Goal: Task Accomplishment & Management: Manage account settings

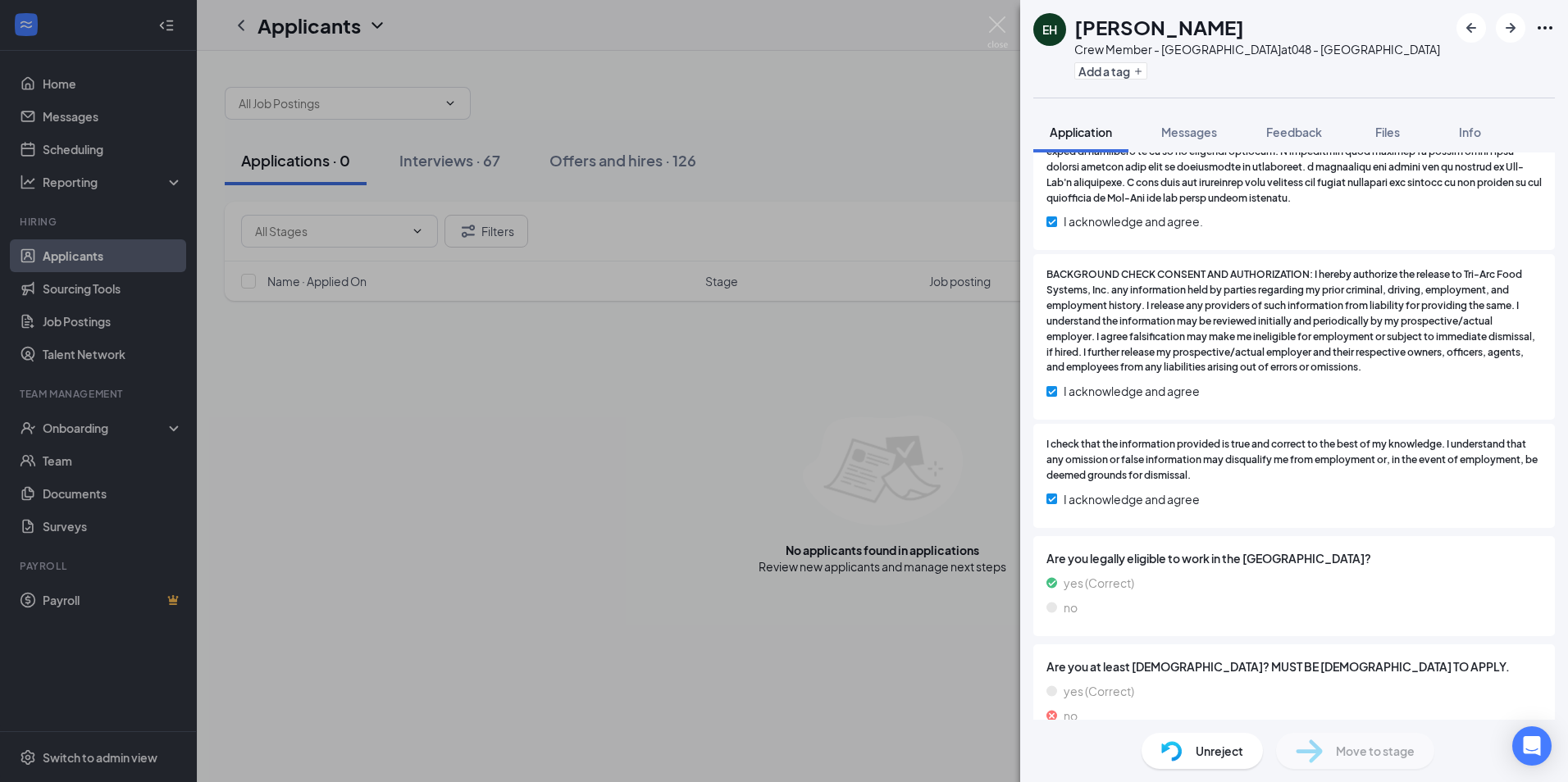
scroll to position [2211, 0]
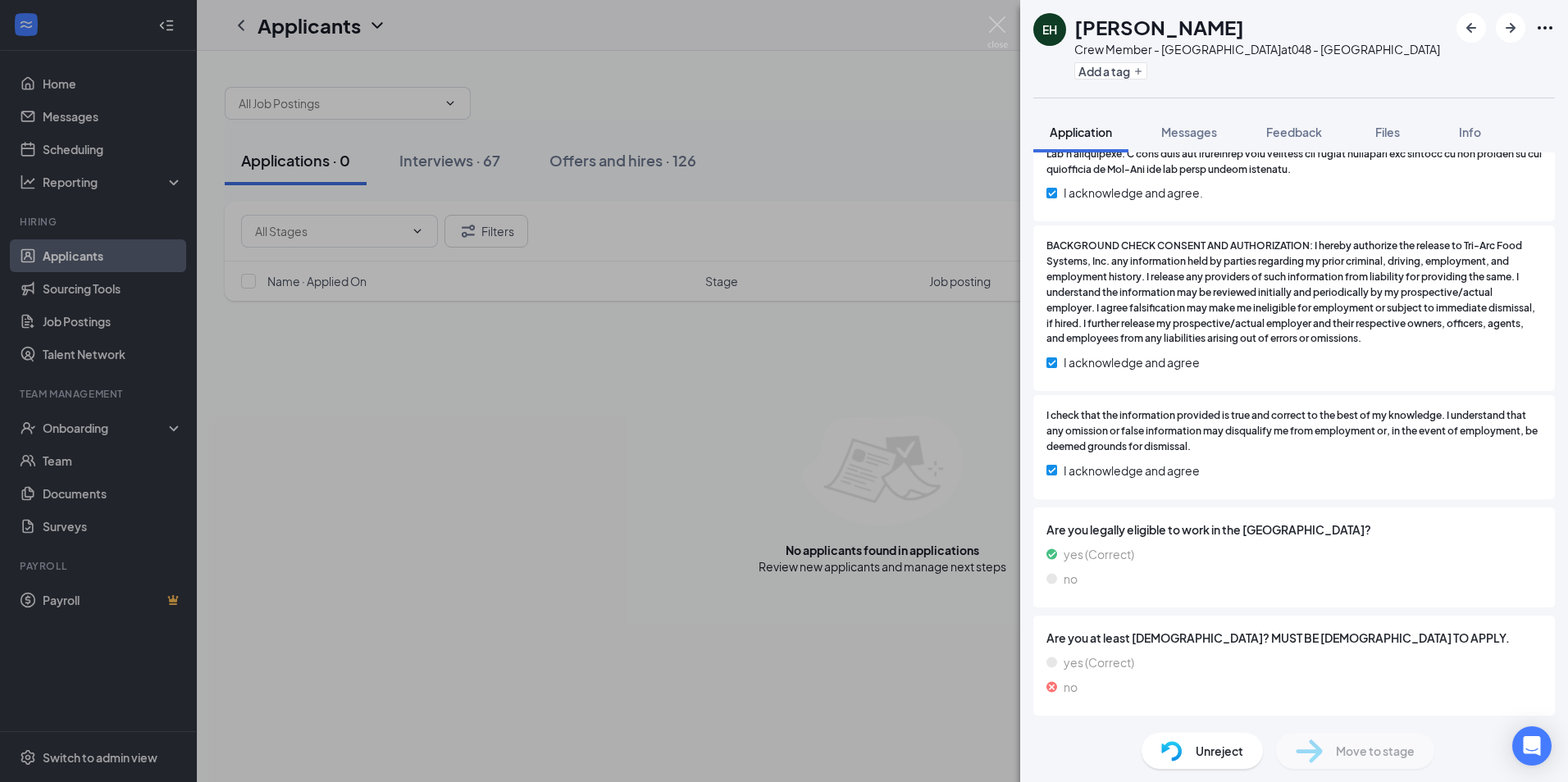
click at [1219, 744] on span "Unreject" at bounding box center [1220, 751] width 48 height 18
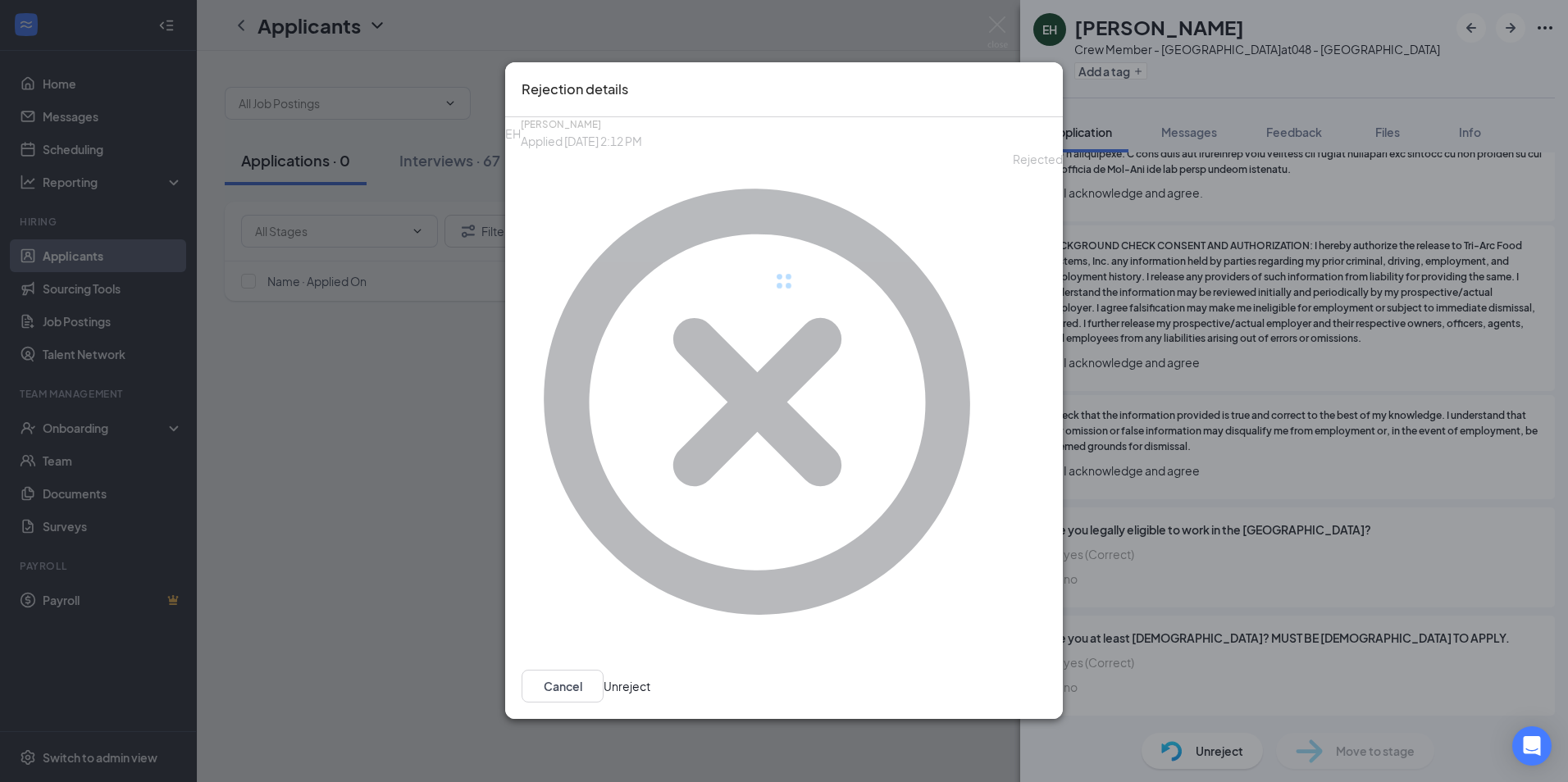
scroll to position [2205, 0]
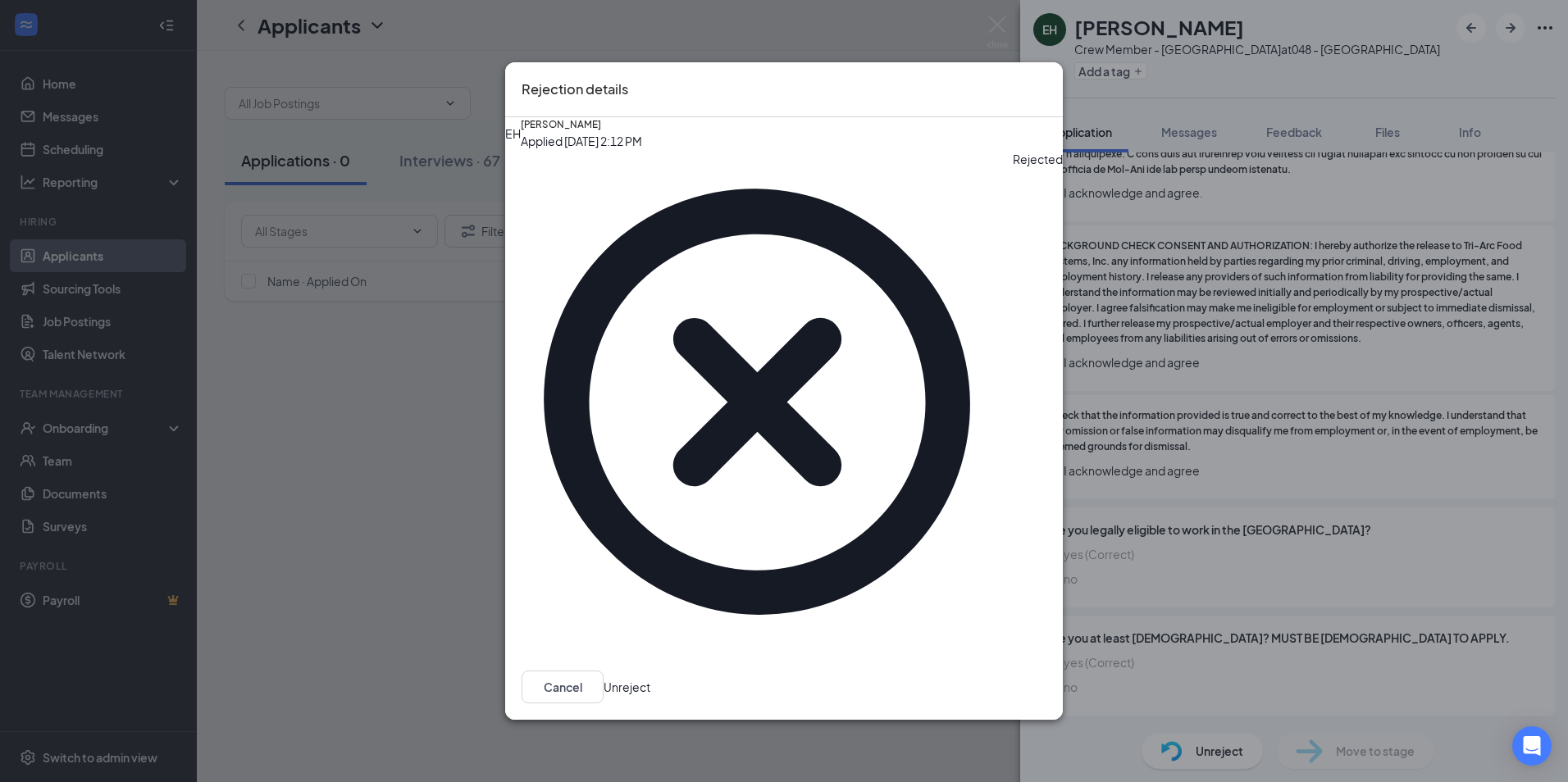
click at [650, 671] on button "Unreject" at bounding box center [628, 686] width 47 height 33
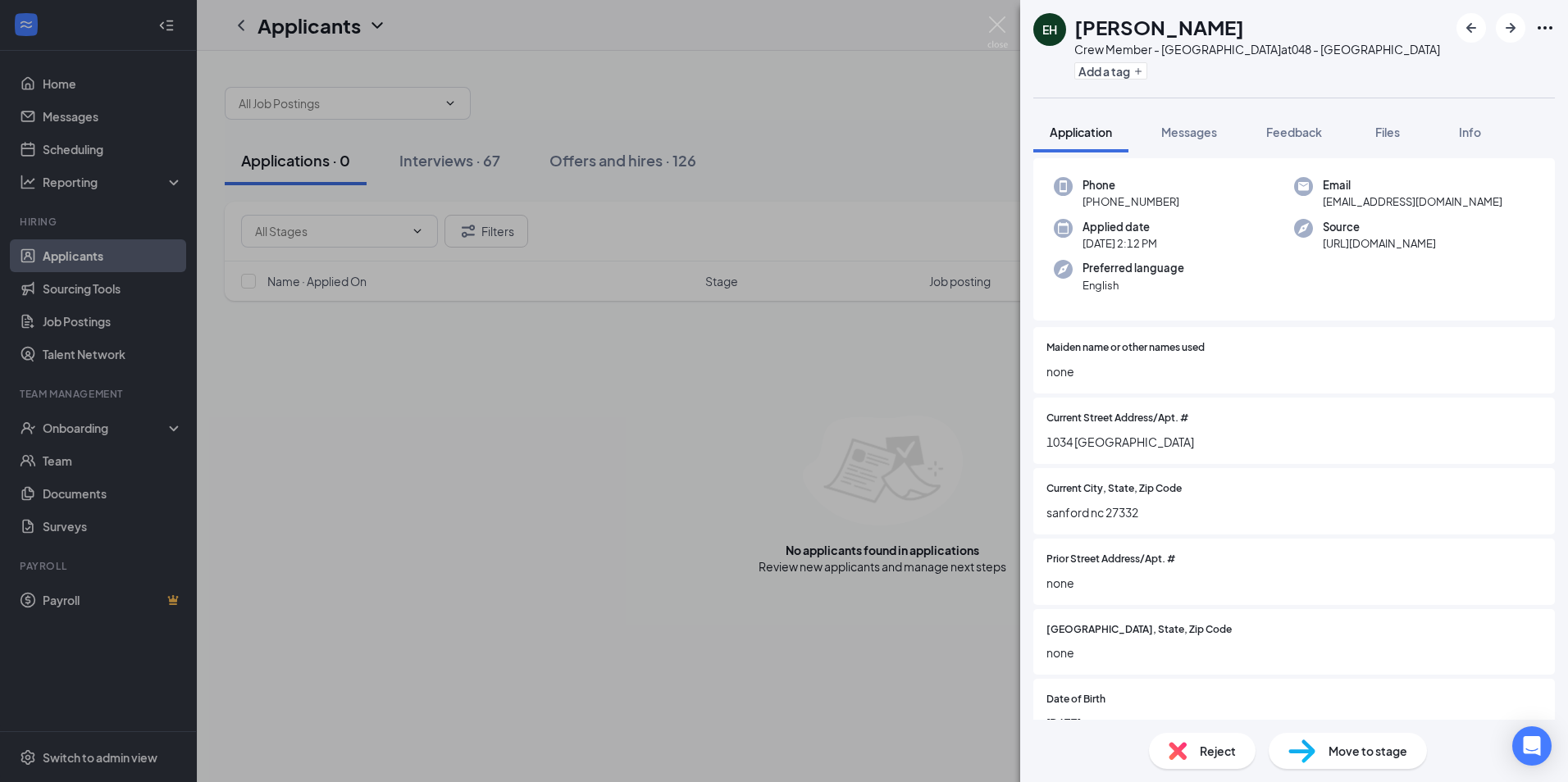
scroll to position [0, 0]
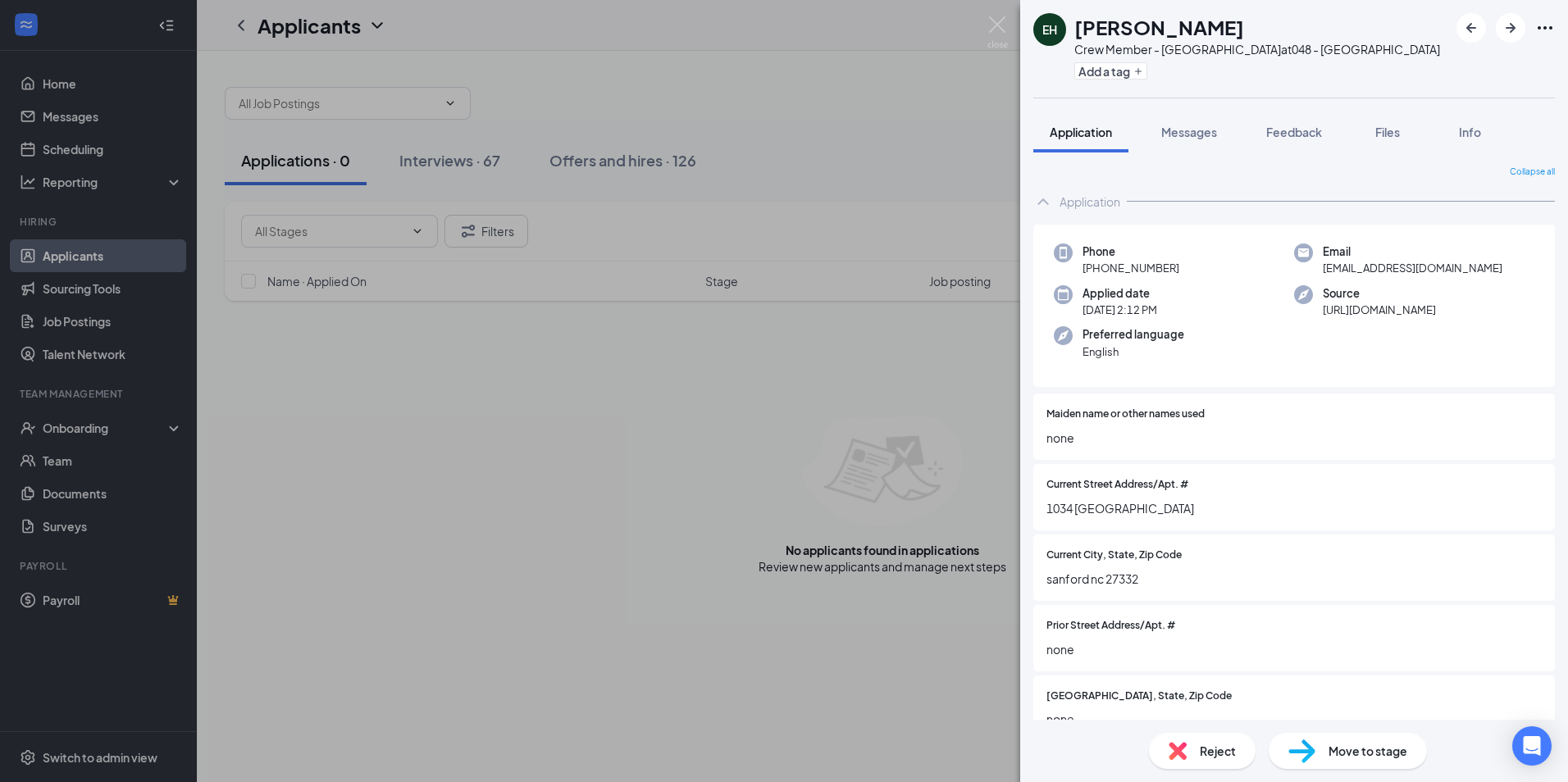
click at [1406, 750] on span "Move to stage" at bounding box center [1368, 751] width 79 height 18
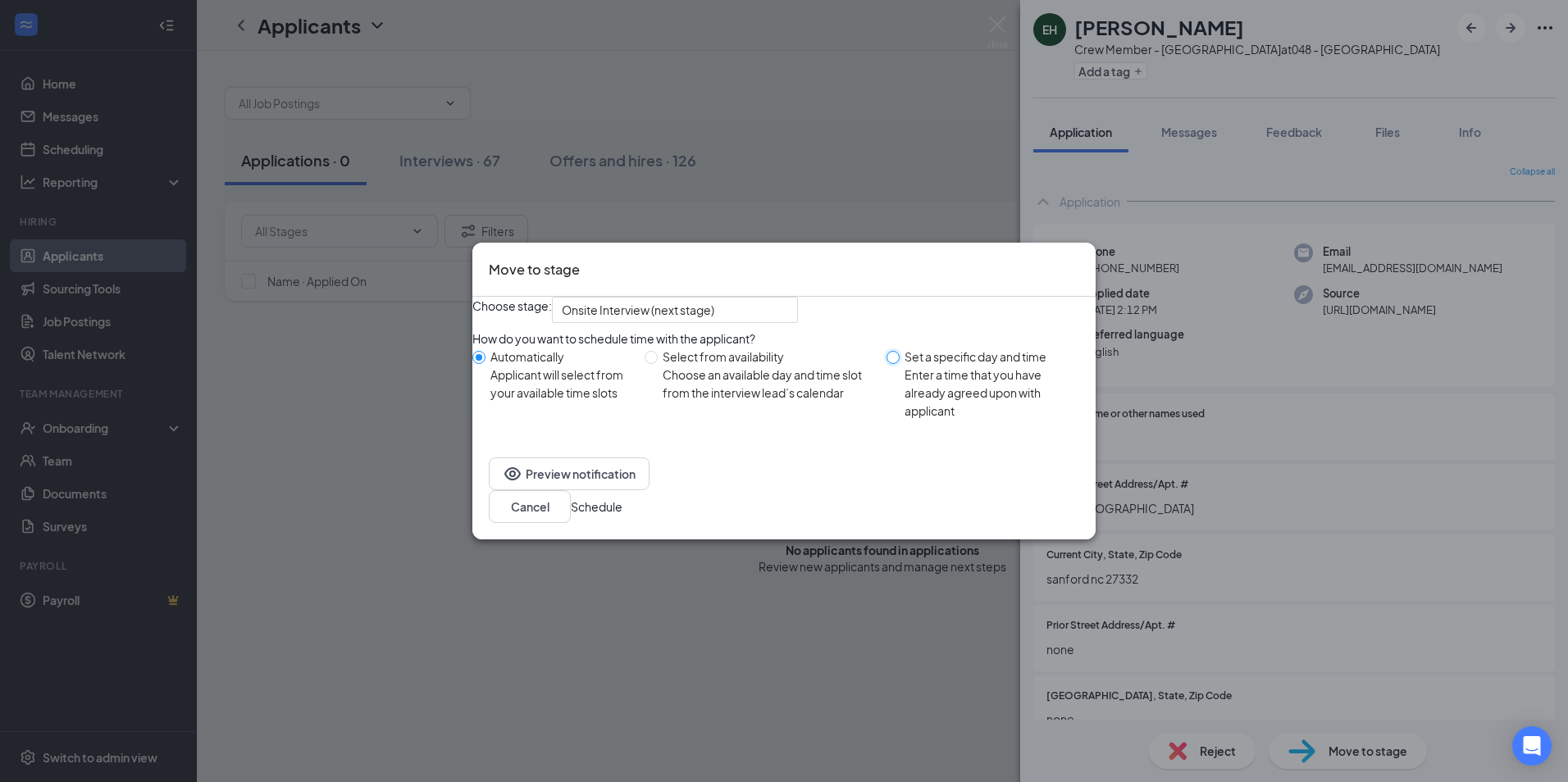
click at [888, 364] on input "Set a specific day and time Enter a time that you have already agreed upon with…" at bounding box center [894, 358] width 13 height 13
radio input "true"
radio input "false"
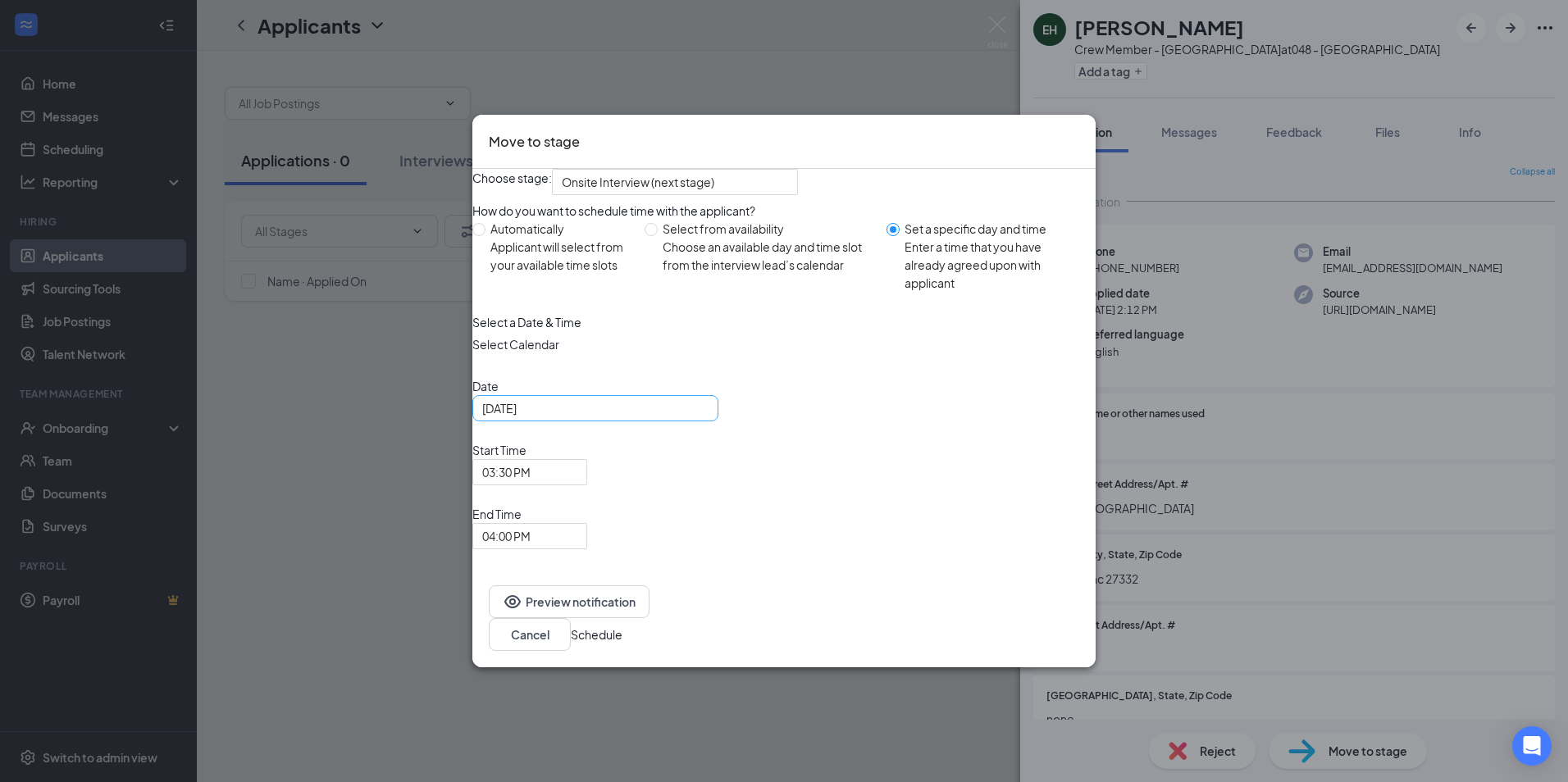
click at [709, 418] on div "[DATE]" at bounding box center [596, 407] width 227 height 18
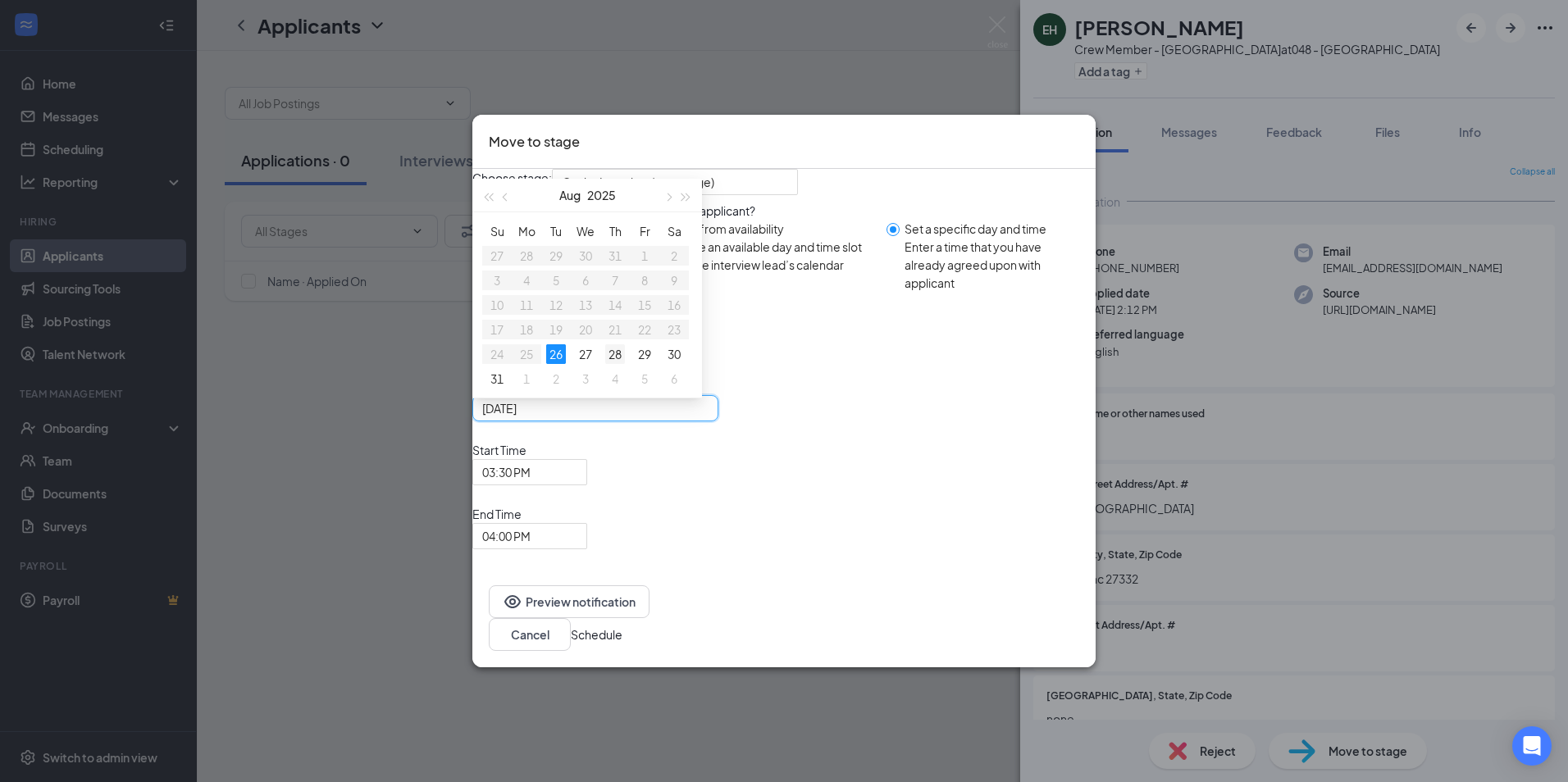
type input "[DATE]"
click at [625, 364] on div "28" at bounding box center [614, 354] width 20 height 20
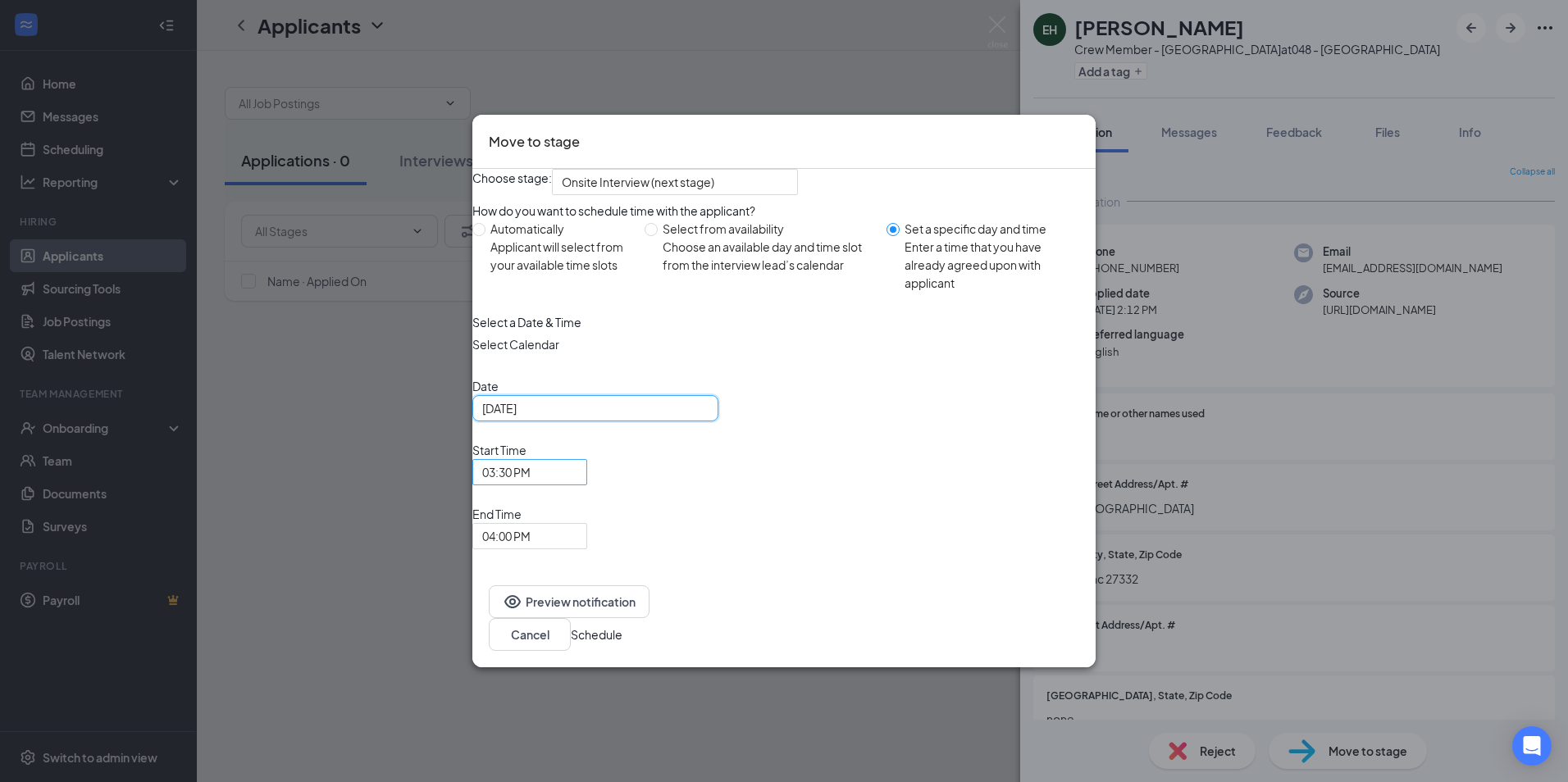
click at [578, 485] on span "03:30 PM" at bounding box center [530, 472] width 96 height 24
click at [578, 524] on span "04:00 PM" at bounding box center [530, 537] width 96 height 24
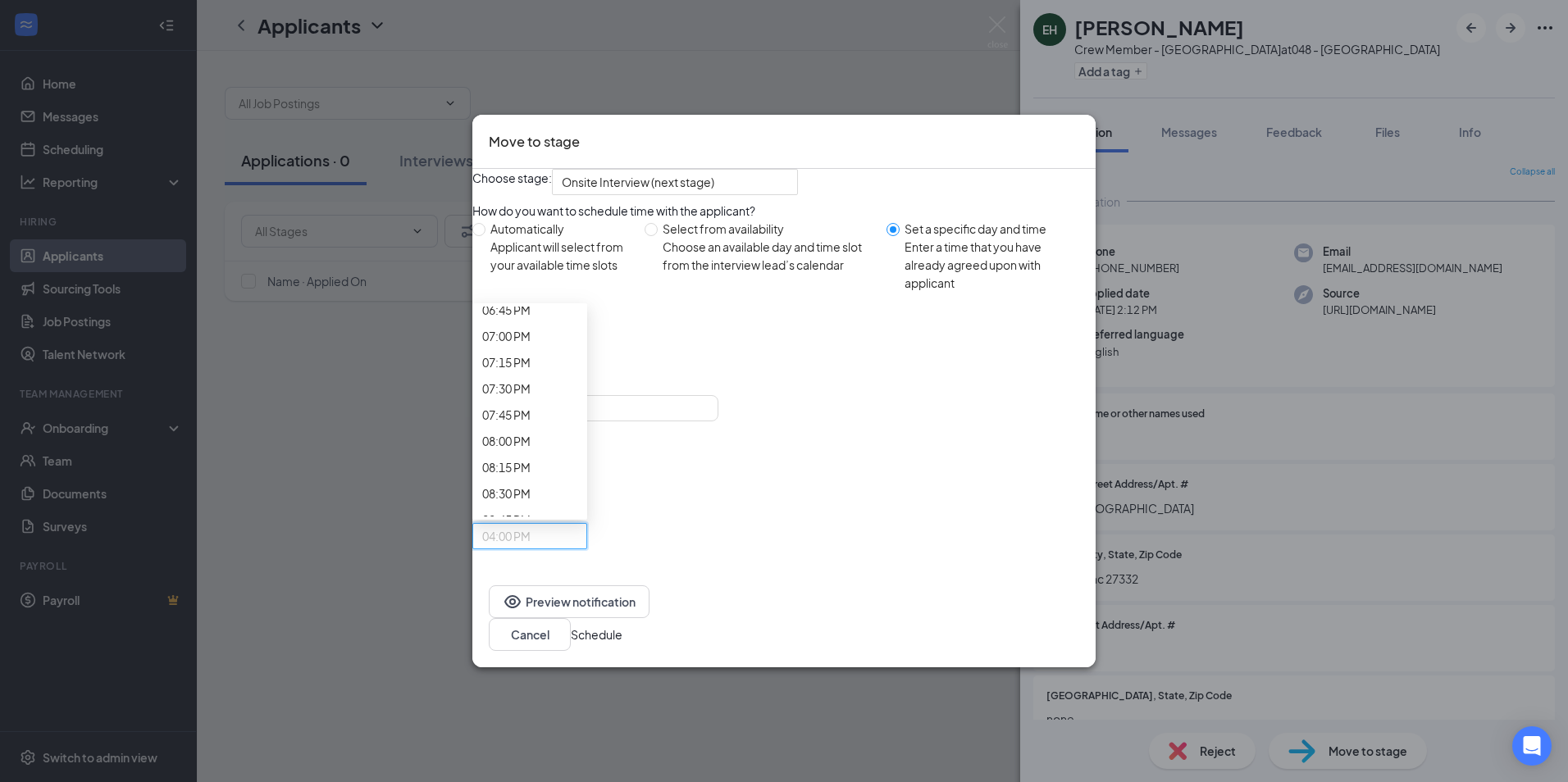
click at [623, 626] on button "Schedule" at bounding box center [597, 634] width 52 height 18
